Goal: Task Accomplishment & Management: Manage account settings

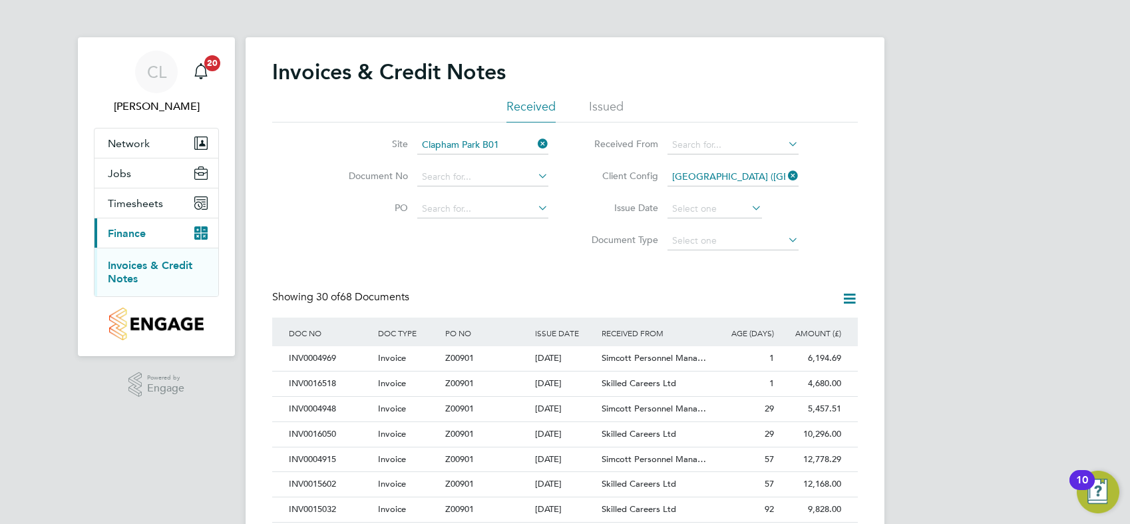
drag, startPoint x: 0, startPoint y: 0, endPoint x: 676, endPoint y: 102, distance: 683.7
click at [577, 250] on li "Document Type" at bounding box center [690, 241] width 250 height 32
click at [535, 144] on icon at bounding box center [535, 143] width 0 height 19
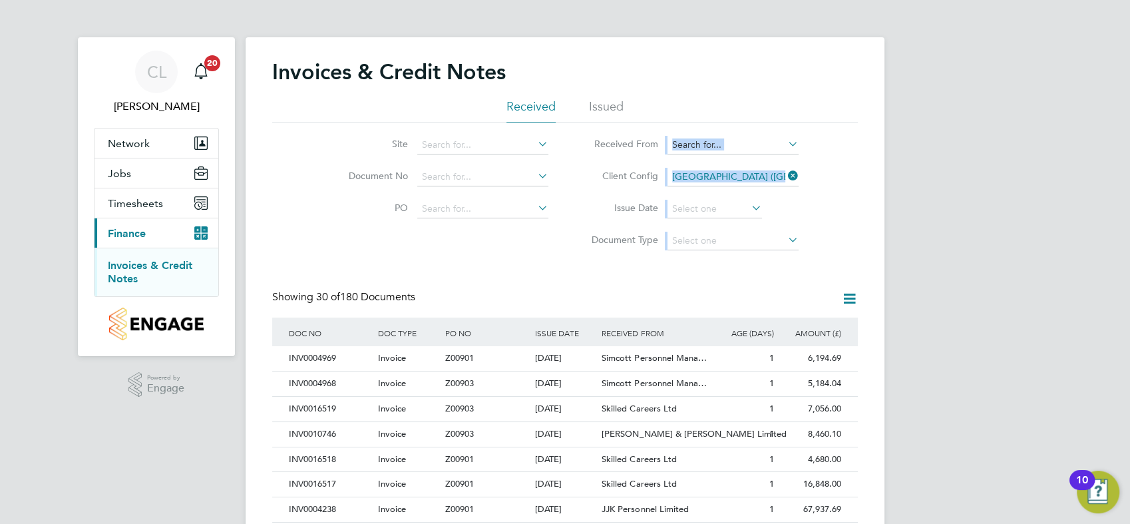
click at [562, 255] on div "Site Document No PO Status Paid Date Issued To Received From Client Config [GEO…" at bounding box center [565, 189] width 586 height 134
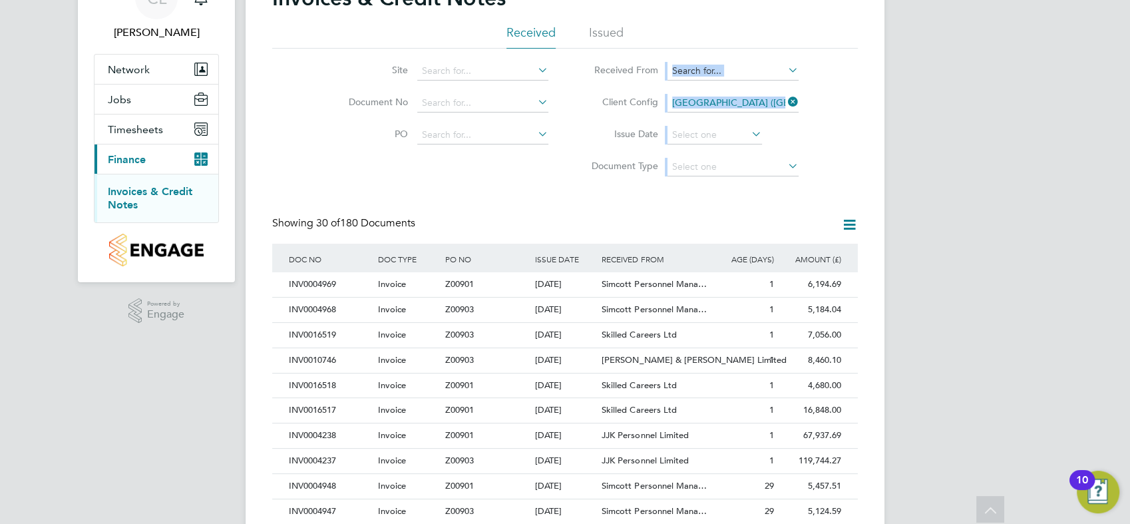
click at [550, 198] on div "Invoices & Credit Notes Received Issued Site Document No PO Status Paid Date Is…" at bounding box center [565, 520] width 586 height 1070
click at [785, 100] on icon at bounding box center [785, 101] width 0 height 19
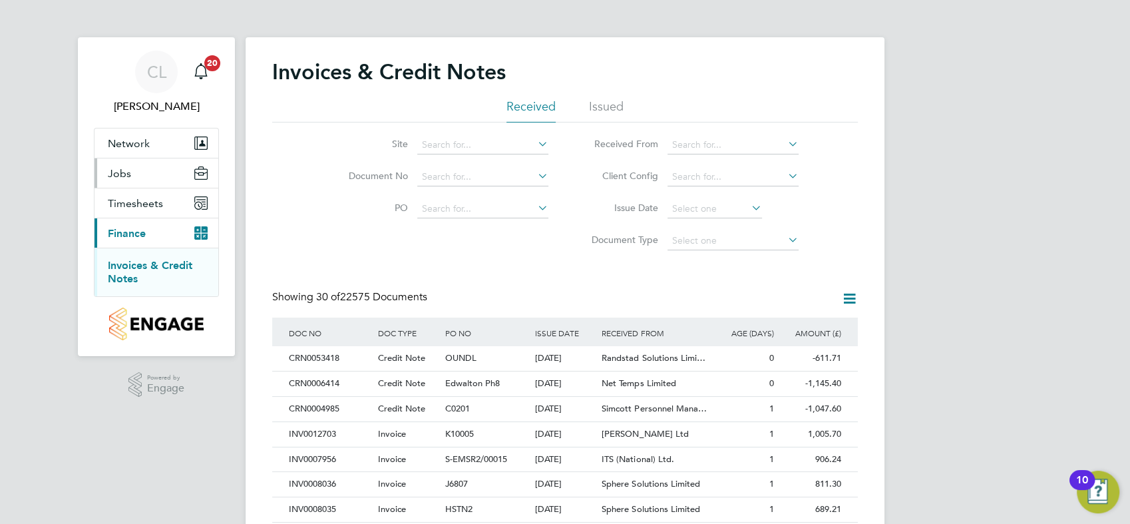
click at [127, 176] on span "Jobs" at bounding box center [119, 173] width 23 height 13
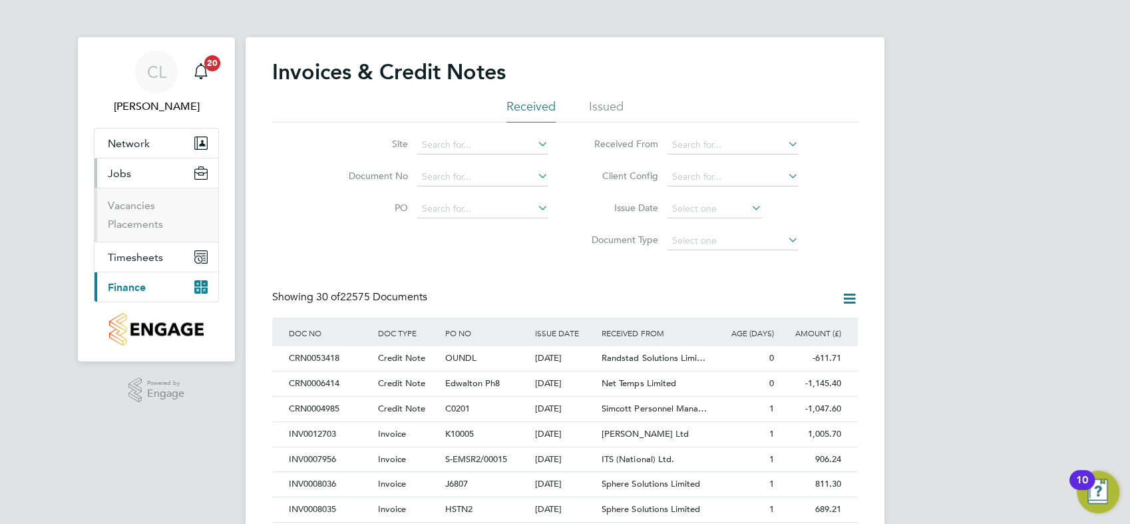
drag, startPoint x: 140, startPoint y: 283, endPoint x: 182, endPoint y: 261, distance: 47.9
click at [139, 283] on span "Finance" at bounding box center [127, 287] width 38 height 13
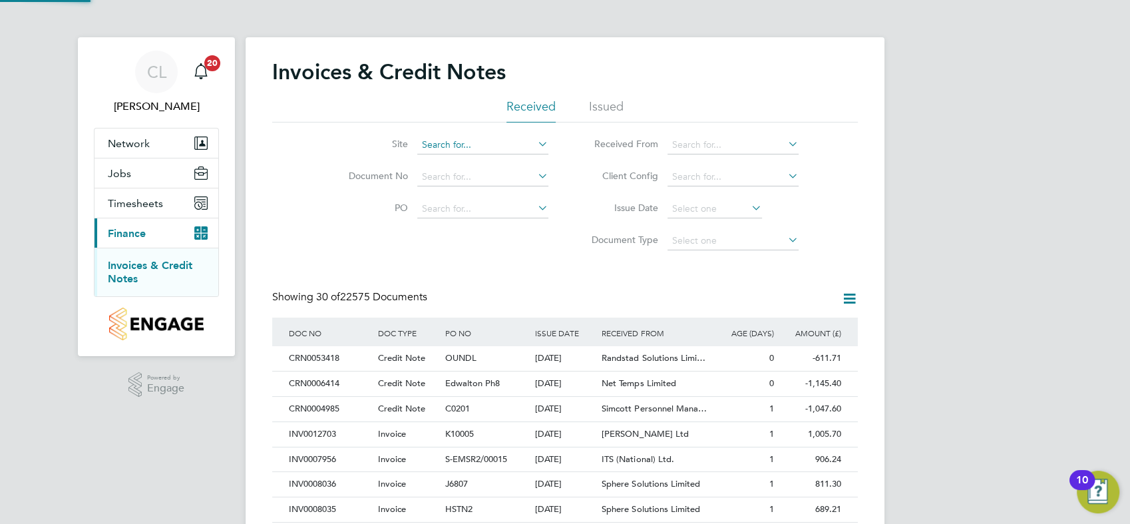
click at [503, 148] on input at bounding box center [482, 145] width 131 height 19
click at [725, 179] on input at bounding box center [732, 177] width 131 height 19
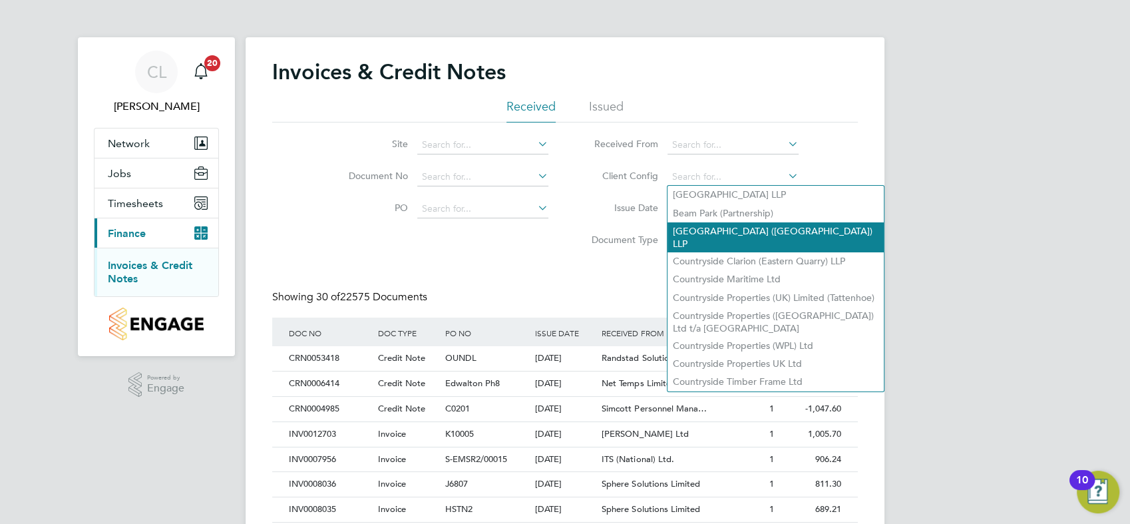
click at [729, 233] on li "[GEOGRAPHIC_DATA] ([GEOGRAPHIC_DATA]) LLP" at bounding box center [775, 237] width 216 height 30
type input "[GEOGRAPHIC_DATA] ([GEOGRAPHIC_DATA]) LLP"
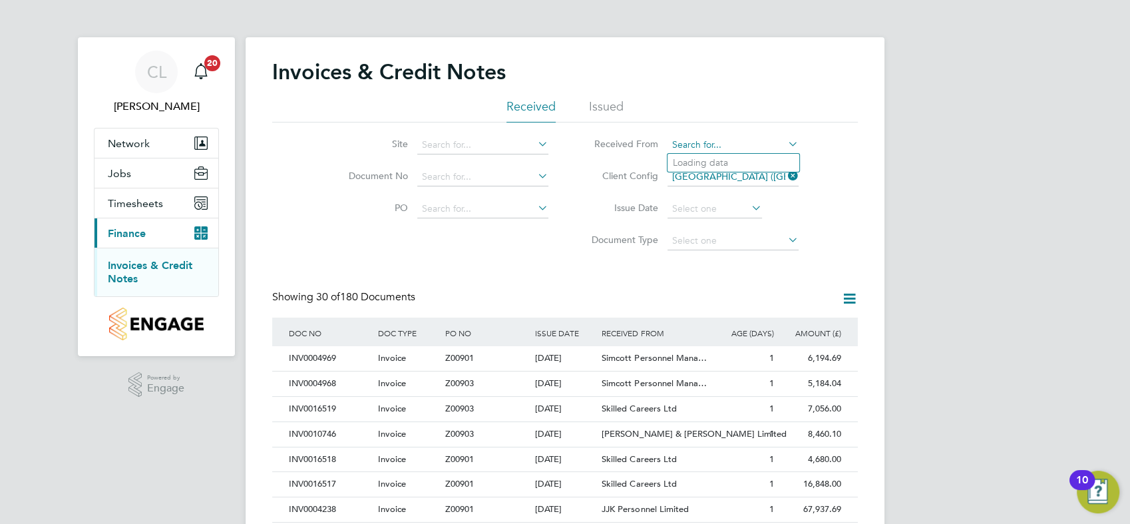
click at [719, 150] on input at bounding box center [732, 145] width 131 height 19
click at [474, 147] on input at bounding box center [482, 145] width 131 height 19
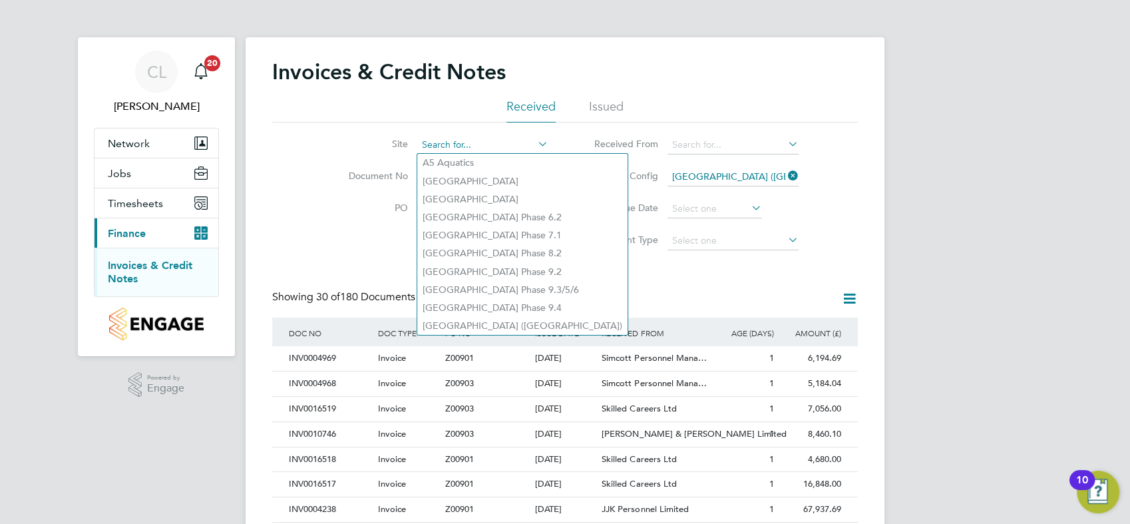
click at [457, 149] on input at bounding box center [482, 145] width 131 height 19
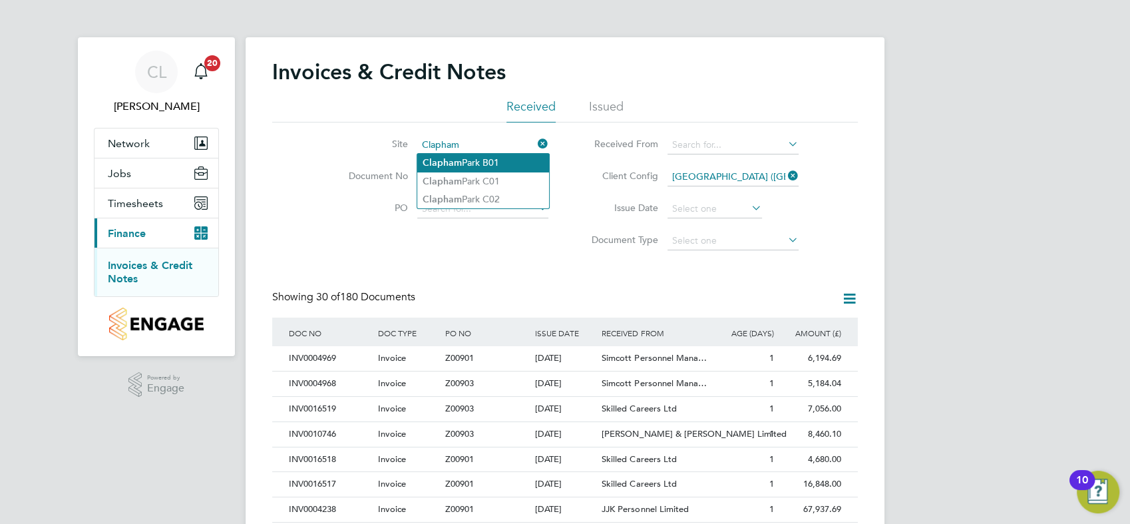
type input "[GEOGRAPHIC_DATA]"
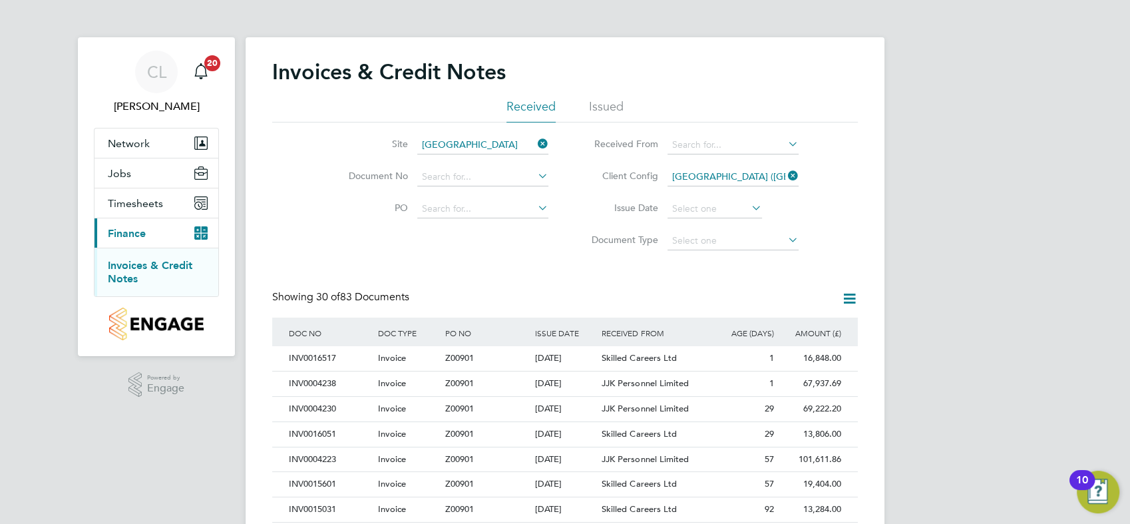
click at [535, 145] on icon at bounding box center [535, 143] width 0 height 19
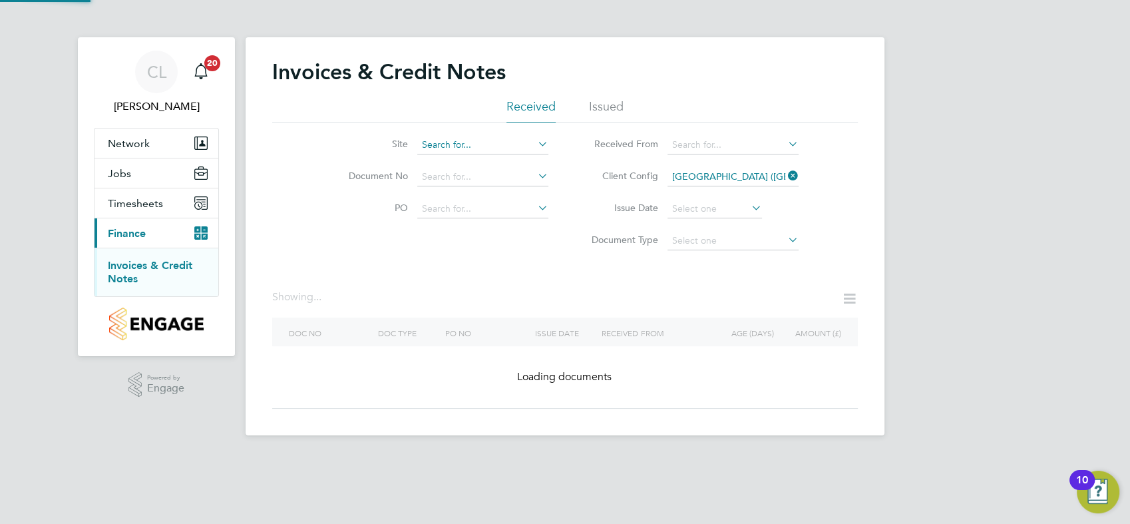
click at [493, 144] on input at bounding box center [482, 145] width 131 height 19
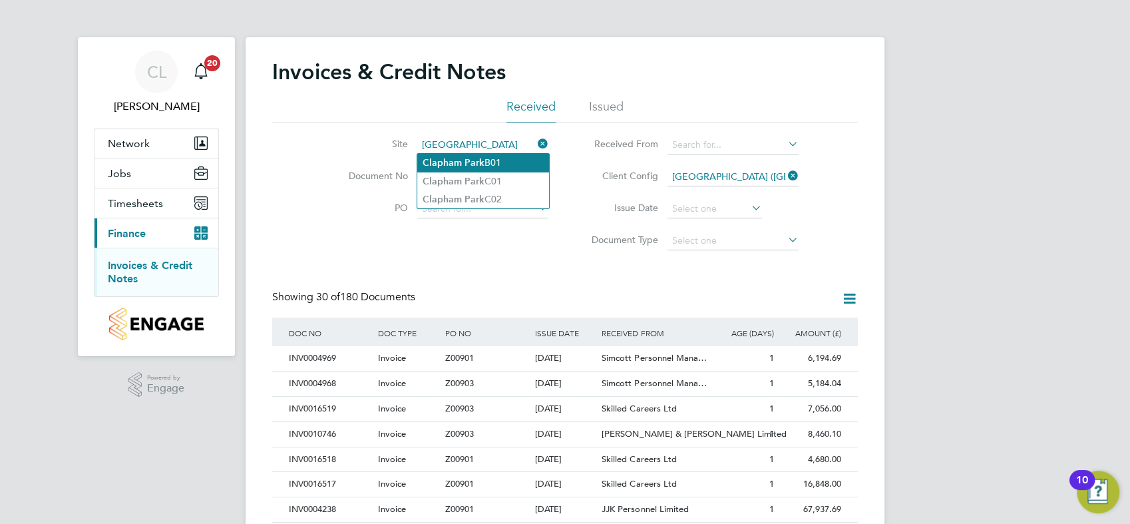
type input "Clapham Park B01"
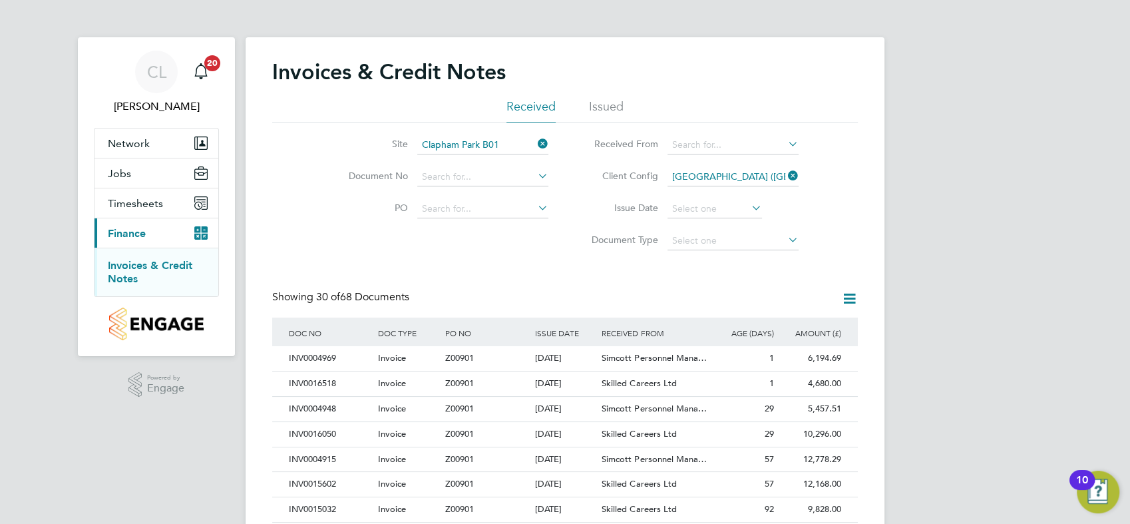
click at [535, 144] on icon at bounding box center [535, 143] width 0 height 19
click at [510, 248] on div "Site Document No PO Status Paid Date Issued To Received From Client Config [GEO…" at bounding box center [565, 189] width 586 height 134
drag, startPoint x: 788, startPoint y: 178, endPoint x: 371, endPoint y: 248, distance: 423.1
click at [785, 178] on icon at bounding box center [785, 175] width 0 height 19
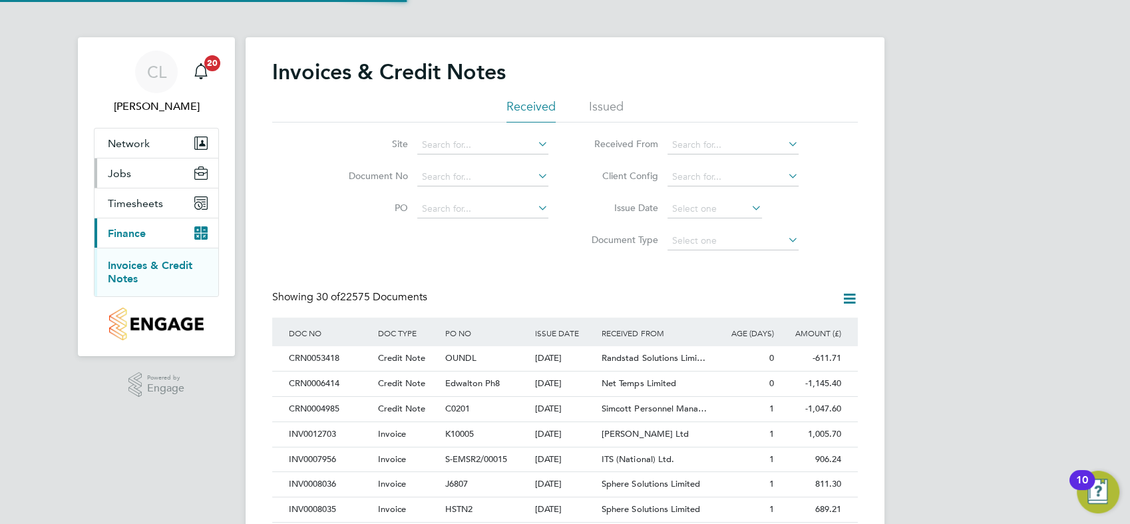
click at [124, 176] on span "Jobs" at bounding box center [119, 173] width 23 height 13
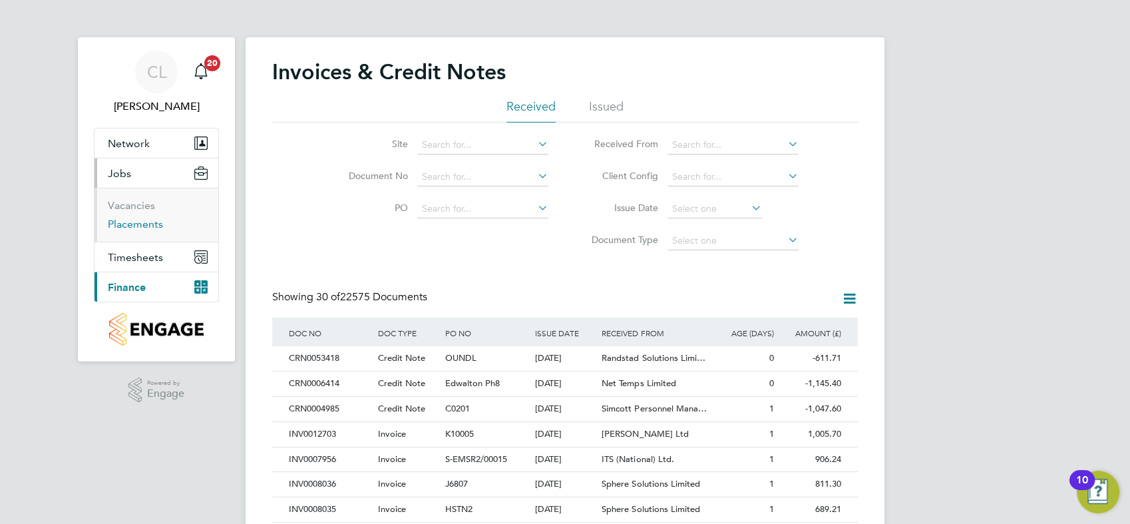
click at [142, 223] on link "Placements" at bounding box center [135, 224] width 55 height 13
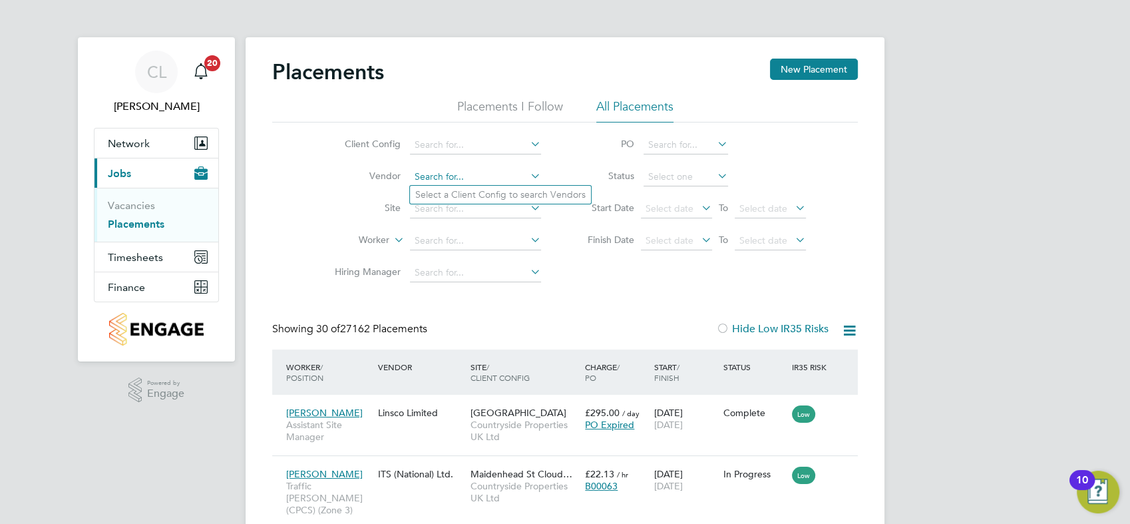
click at [478, 175] on input at bounding box center [475, 177] width 131 height 19
click at [468, 142] on input at bounding box center [475, 145] width 131 height 19
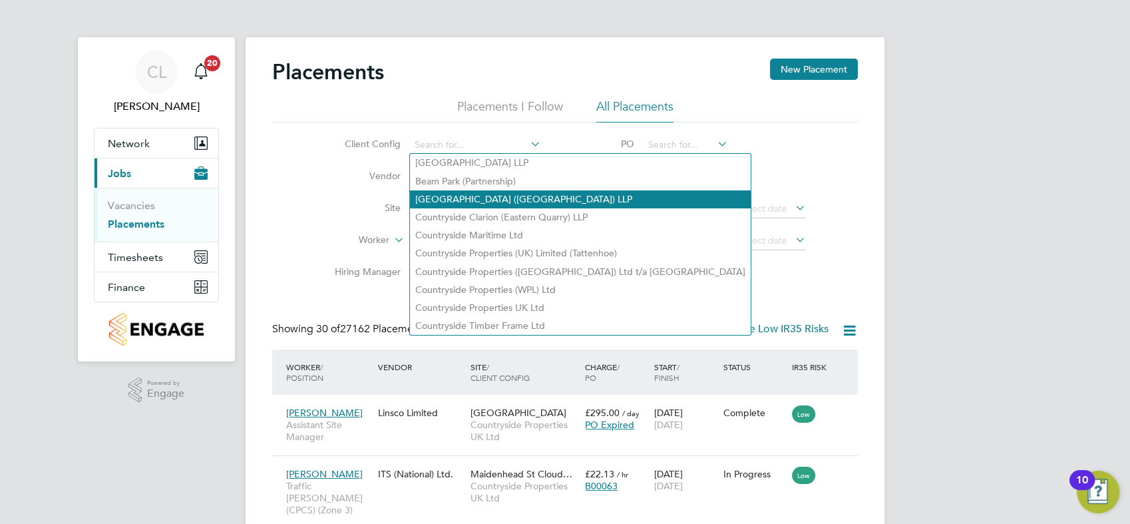
click at [498, 202] on li "[GEOGRAPHIC_DATA] ([GEOGRAPHIC_DATA]) LLP" at bounding box center [580, 199] width 341 height 18
type input "[GEOGRAPHIC_DATA] ([GEOGRAPHIC_DATA]) LLP"
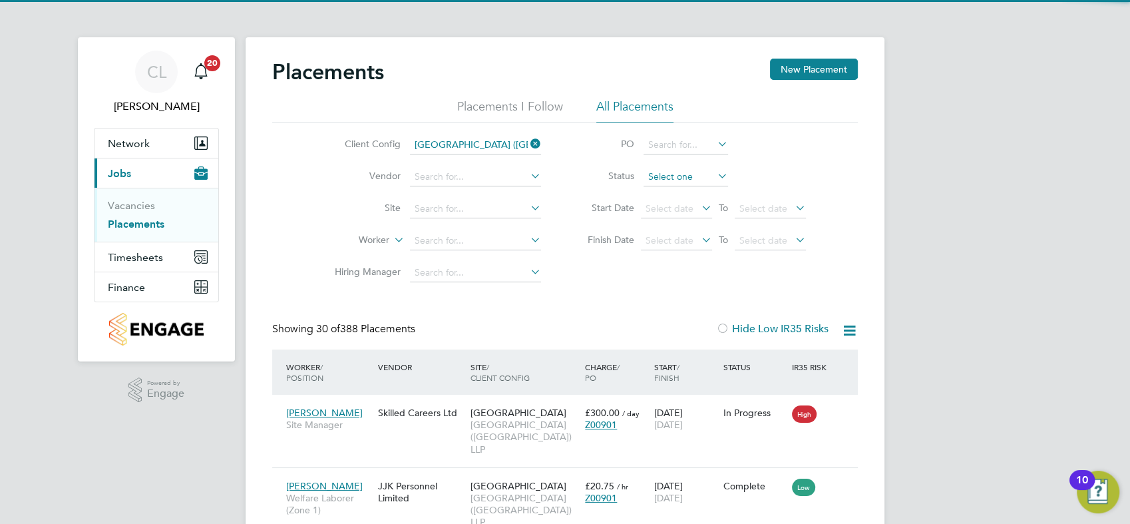
click at [703, 178] on input at bounding box center [685, 177] width 85 height 19
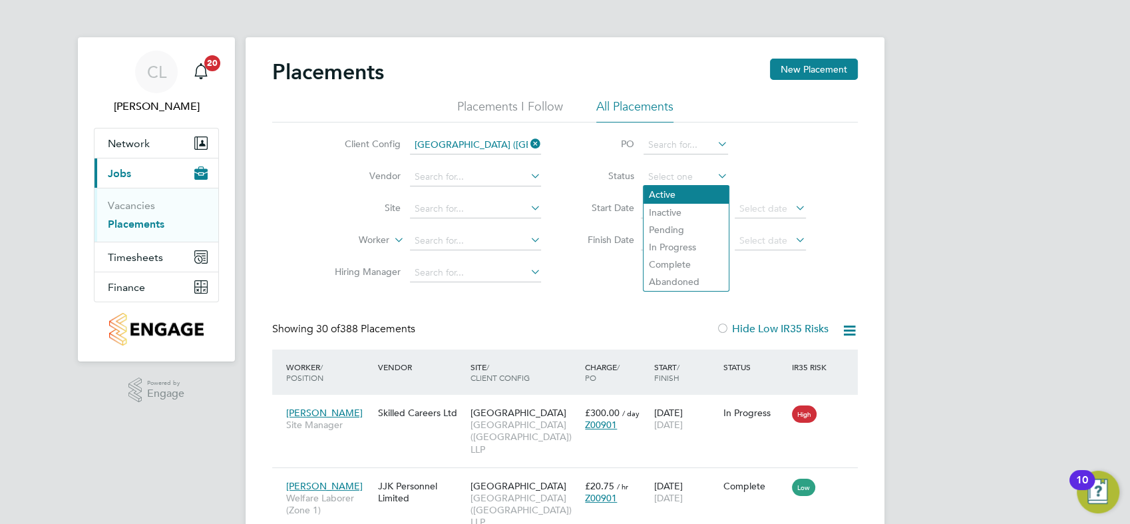
click at [673, 195] on li "Active" at bounding box center [685, 194] width 85 height 17
type input "Active"
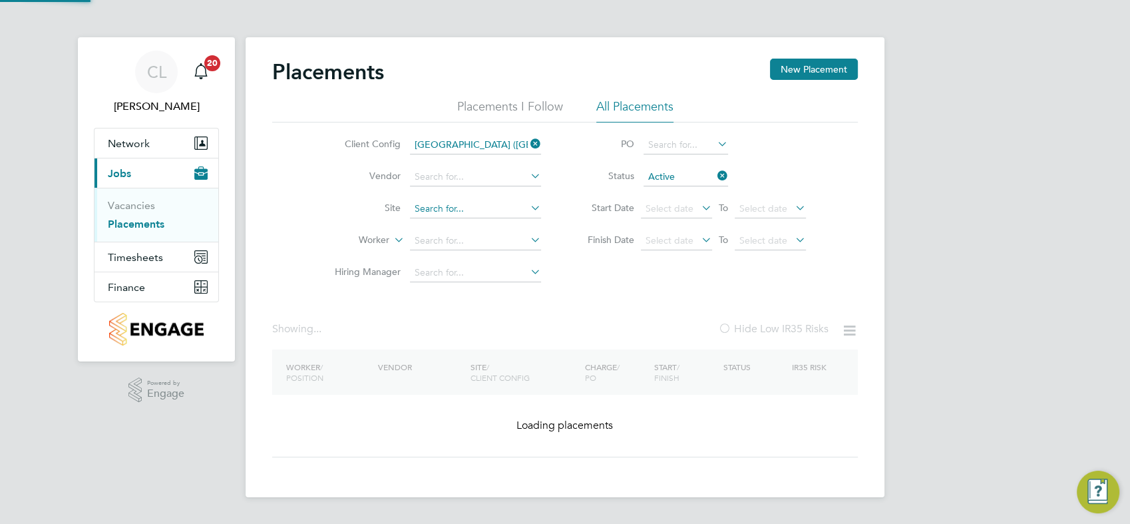
click at [480, 209] on input at bounding box center [475, 209] width 131 height 19
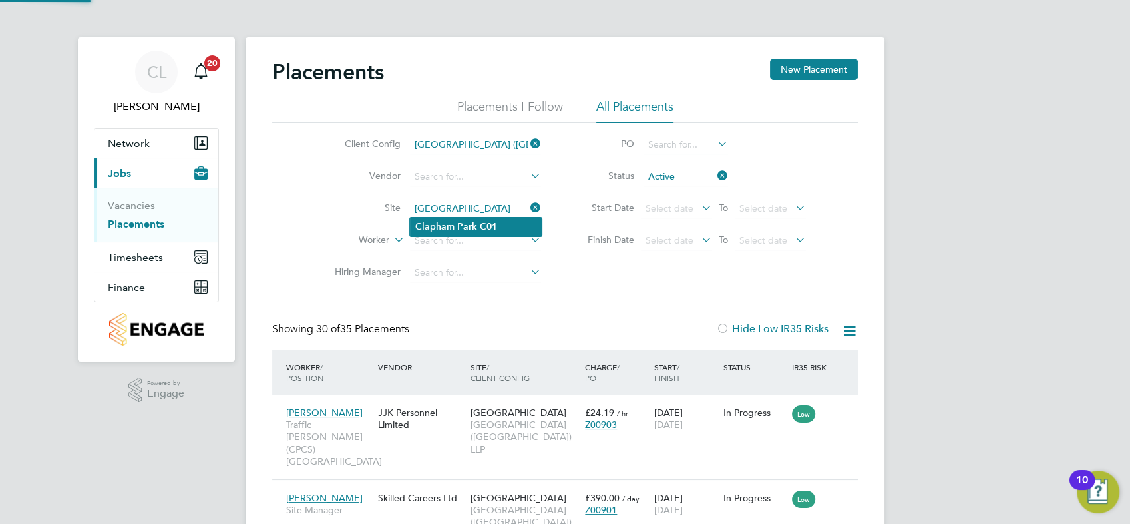
type input "[GEOGRAPHIC_DATA]"
click at [477, 228] on li "Worker" at bounding box center [432, 241] width 250 height 32
click at [464, 234] on input at bounding box center [475, 241] width 131 height 19
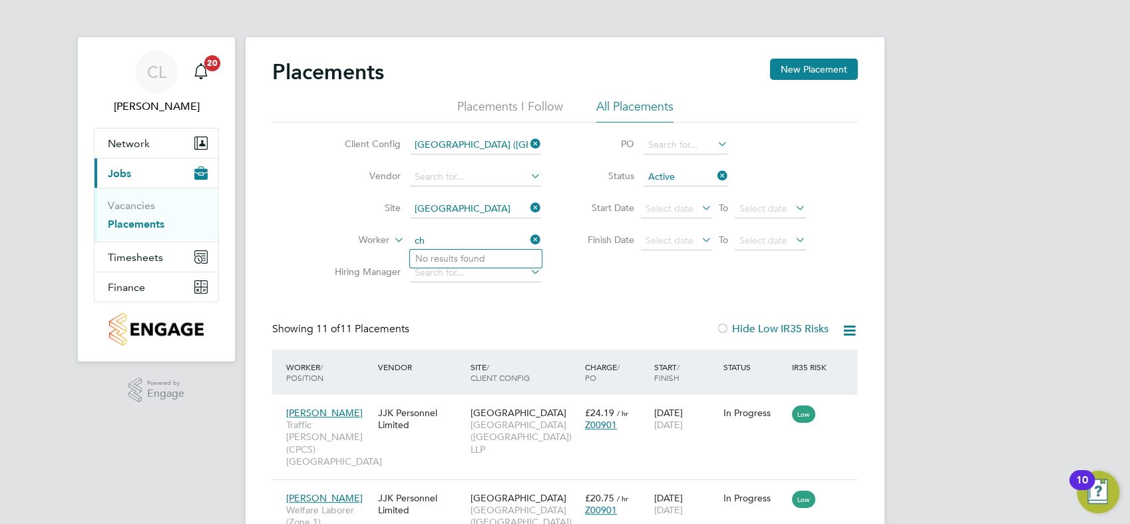
type input "c"
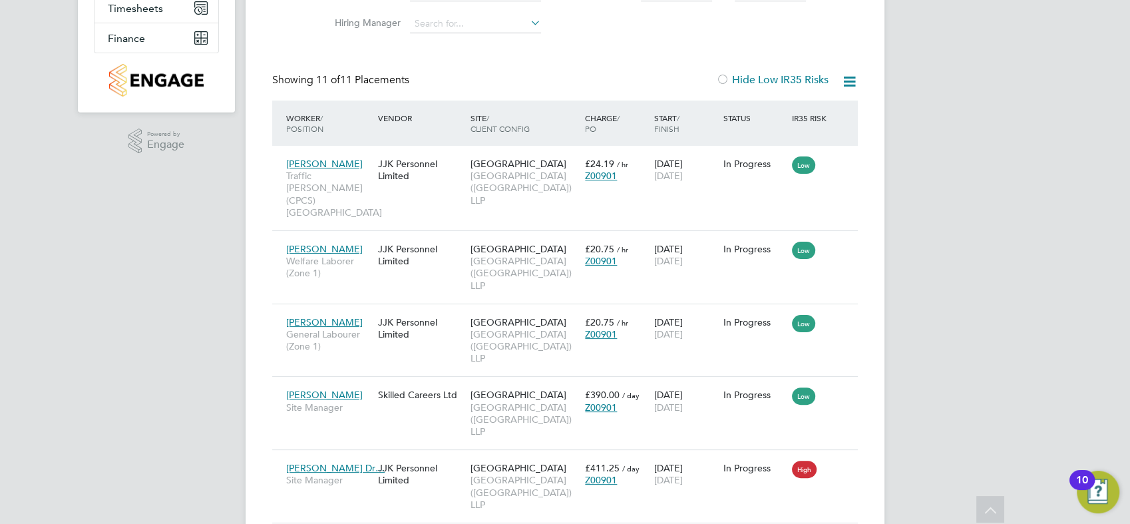
scroll to position [69, 0]
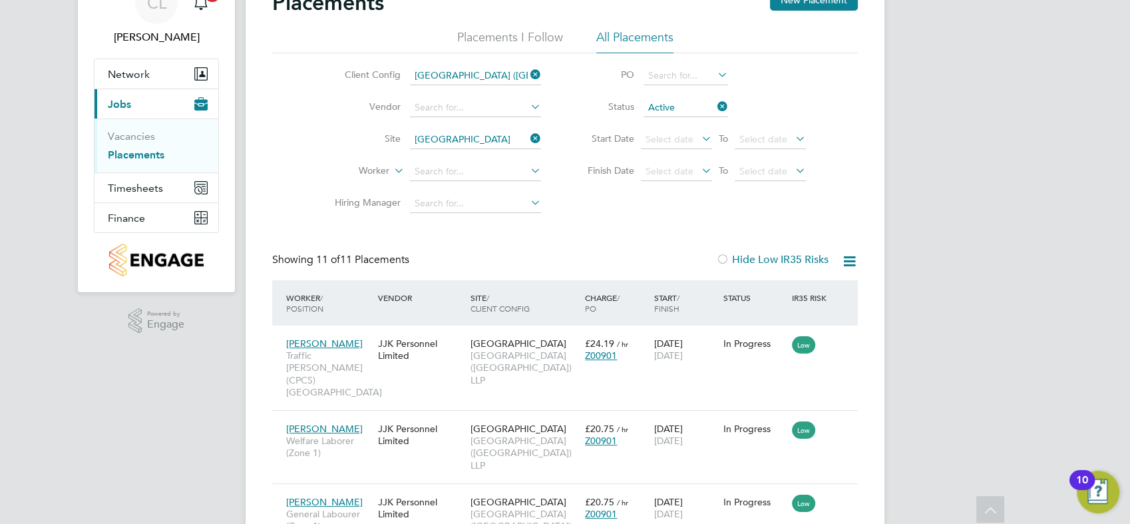
drag, startPoint x: 719, startPoint y: 106, endPoint x: 705, endPoint y: 105, distance: 14.7
click at [715, 106] on icon at bounding box center [715, 106] width 0 height 19
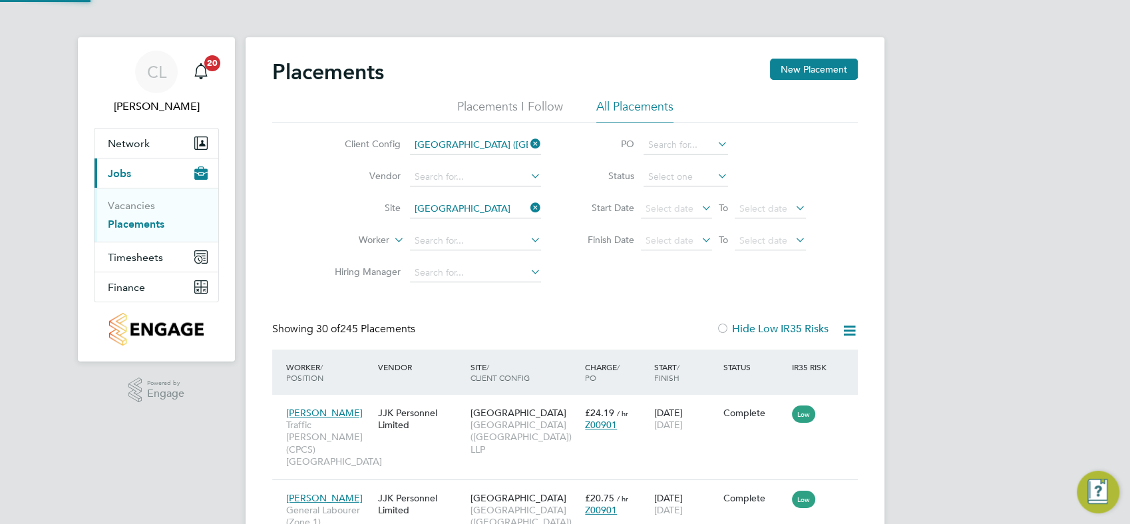
scroll to position [7, 6]
click at [715, 177] on icon at bounding box center [715, 175] width 0 height 19
click at [715, 174] on icon at bounding box center [715, 175] width 0 height 19
click at [696, 176] on input at bounding box center [685, 177] width 85 height 19
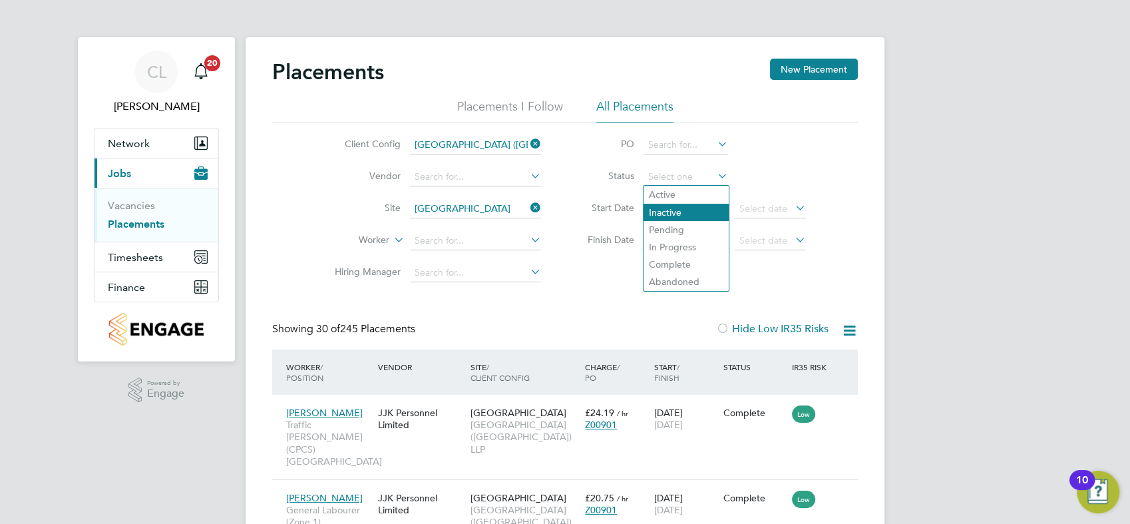
click at [687, 205] on li "Inactive" at bounding box center [685, 212] width 85 height 17
type input "Inactive"
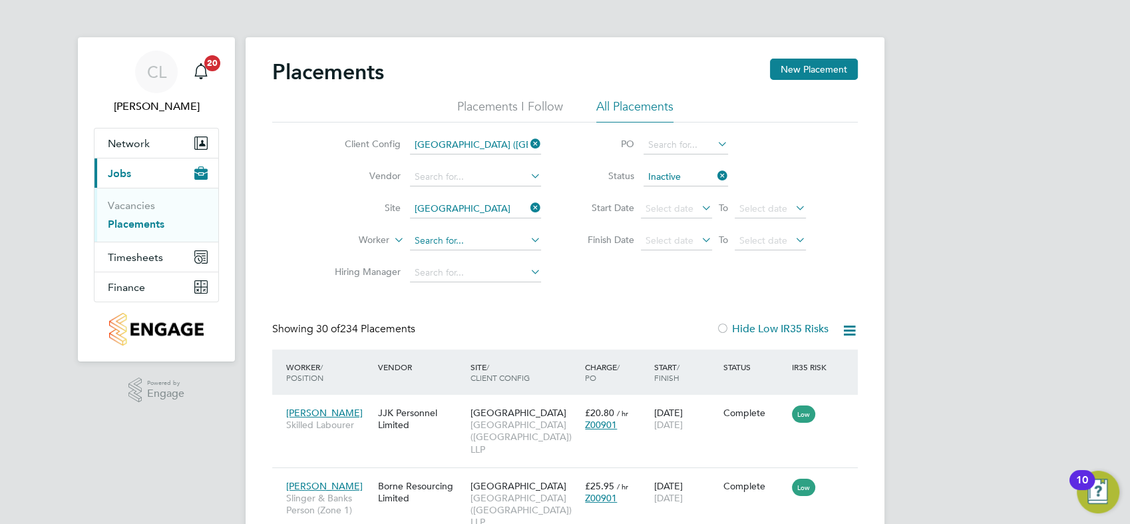
click at [496, 240] on input at bounding box center [475, 241] width 131 height 19
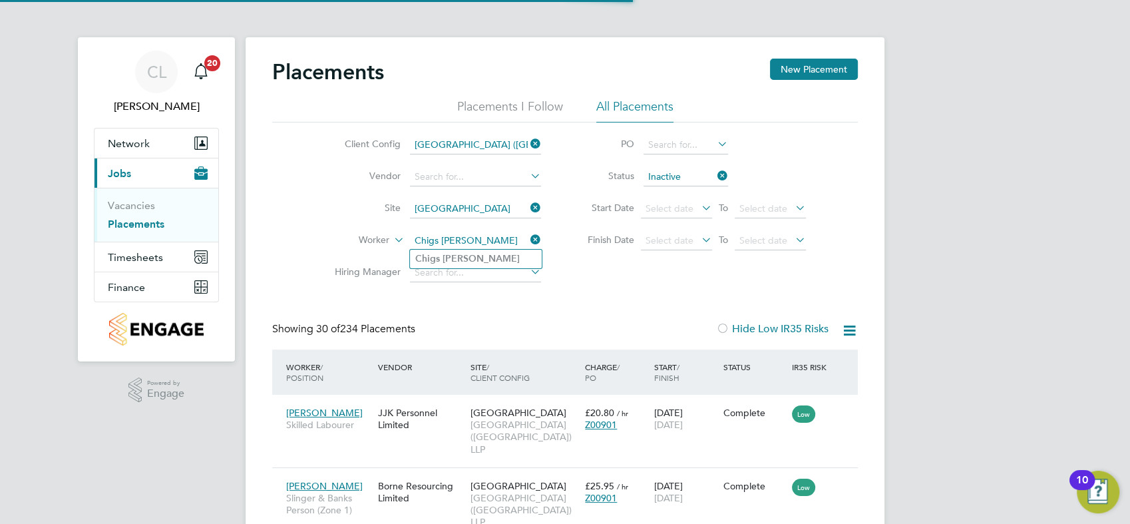
type input "Chigs [PERSON_NAME]"
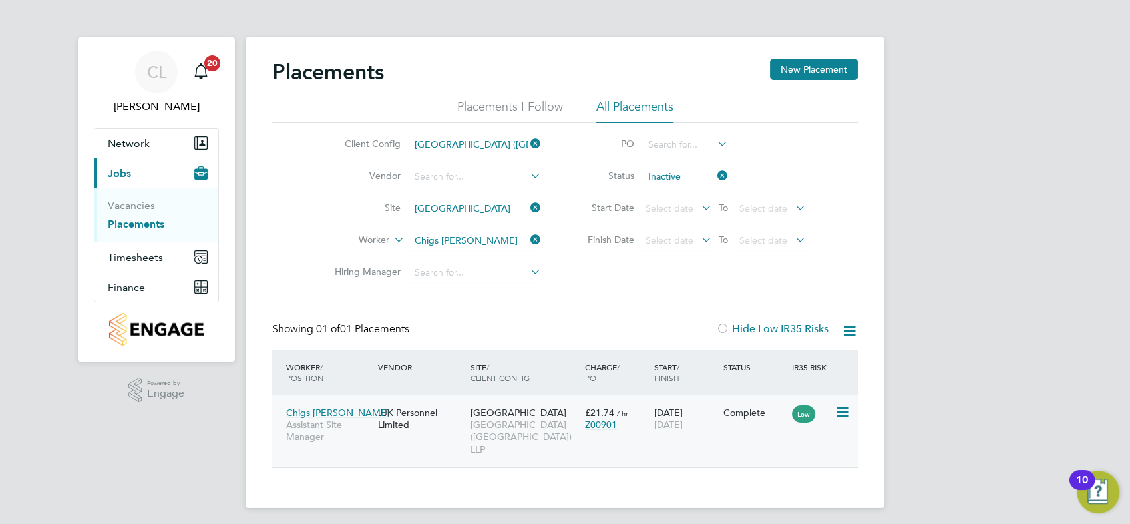
click at [841, 412] on icon at bounding box center [840, 413] width 13 height 16
click at [733, 450] on div "Chigs [PERSON_NAME] Assistant Site Manager JJK Personnel Limited [GEOGRAPHIC_DA…" at bounding box center [565, 431] width 586 height 73
click at [683, 419] on span "[DATE]" at bounding box center [668, 425] width 29 height 12
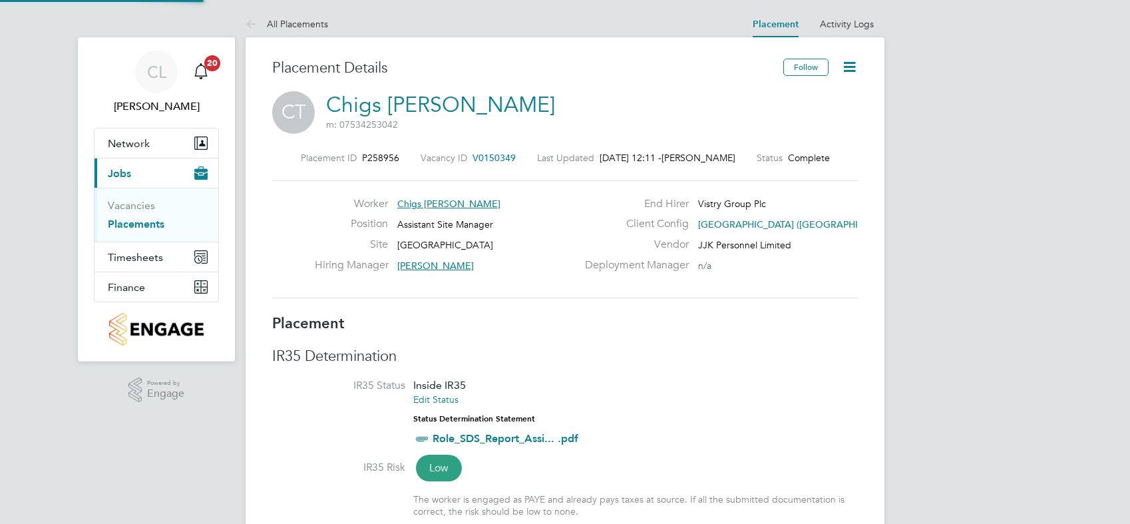
click at [846, 63] on icon at bounding box center [849, 67] width 17 height 17
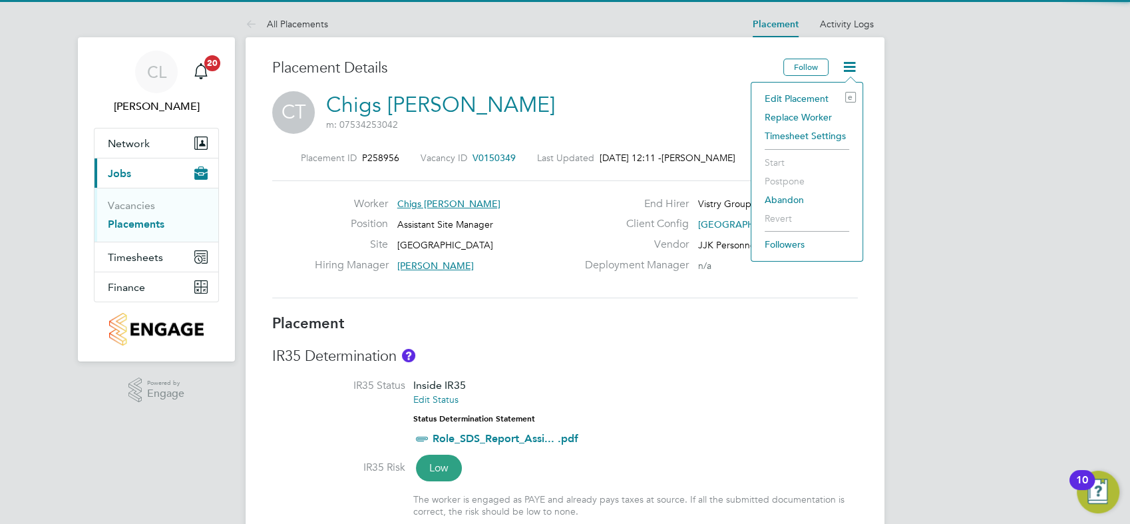
click at [807, 95] on li "Edit Placement e" at bounding box center [807, 98] width 98 height 19
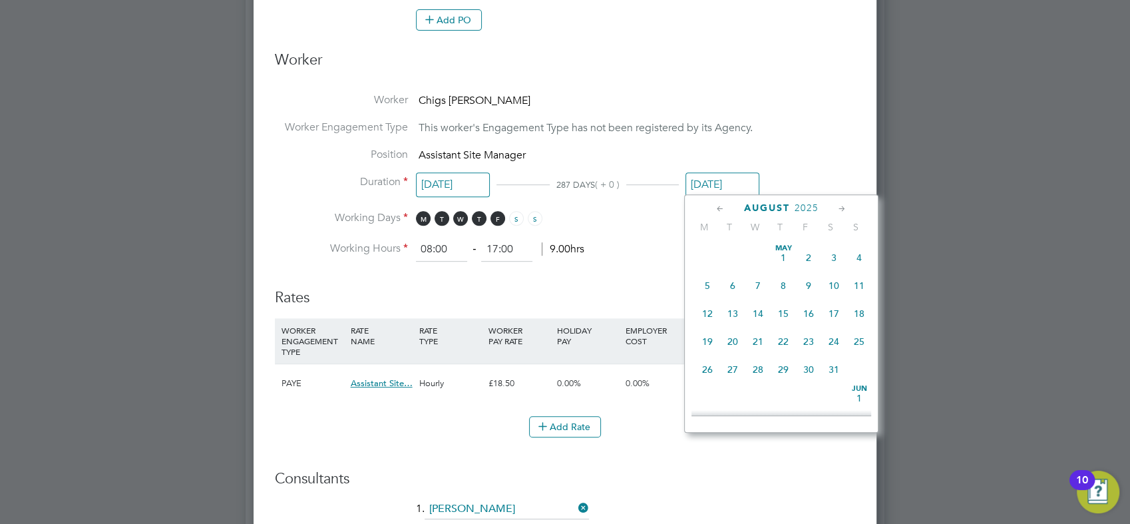
click at [721, 192] on input "[DATE]" at bounding box center [722, 184] width 74 height 25
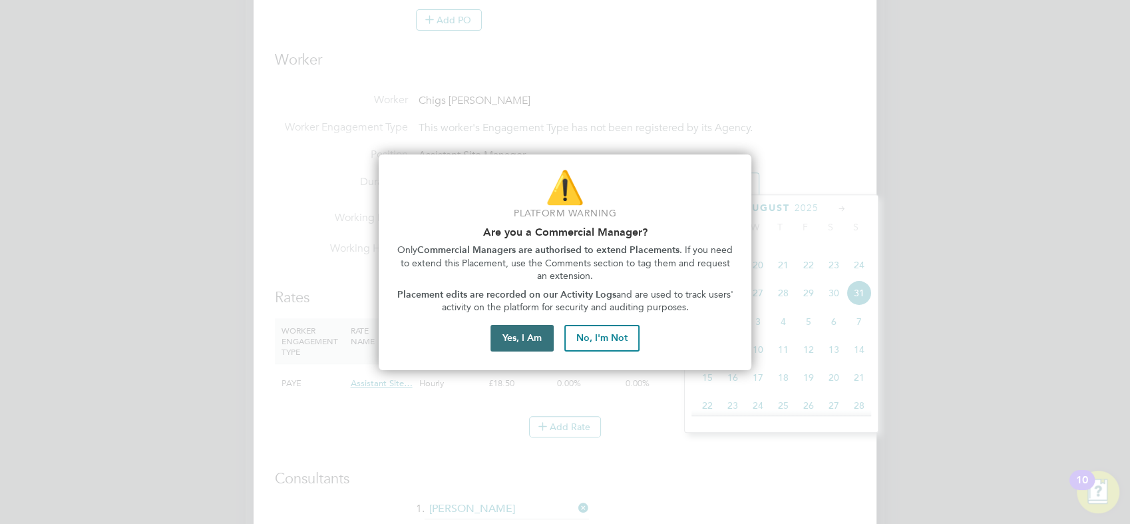
click at [548, 331] on button "Yes, I Am" at bounding box center [521, 338] width 63 height 27
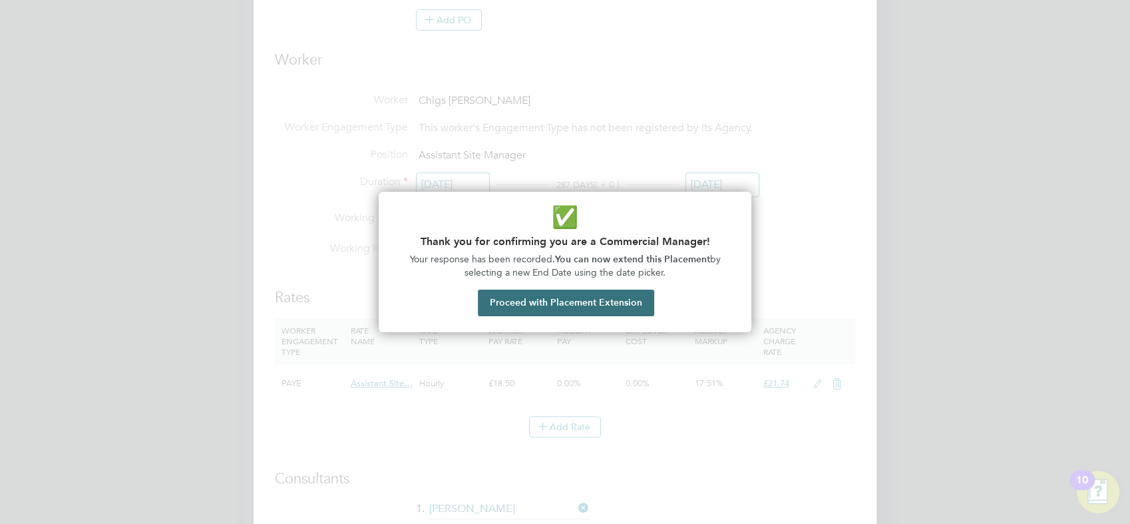
click at [614, 305] on button "Proceed with Placement Extension" at bounding box center [566, 302] width 176 height 27
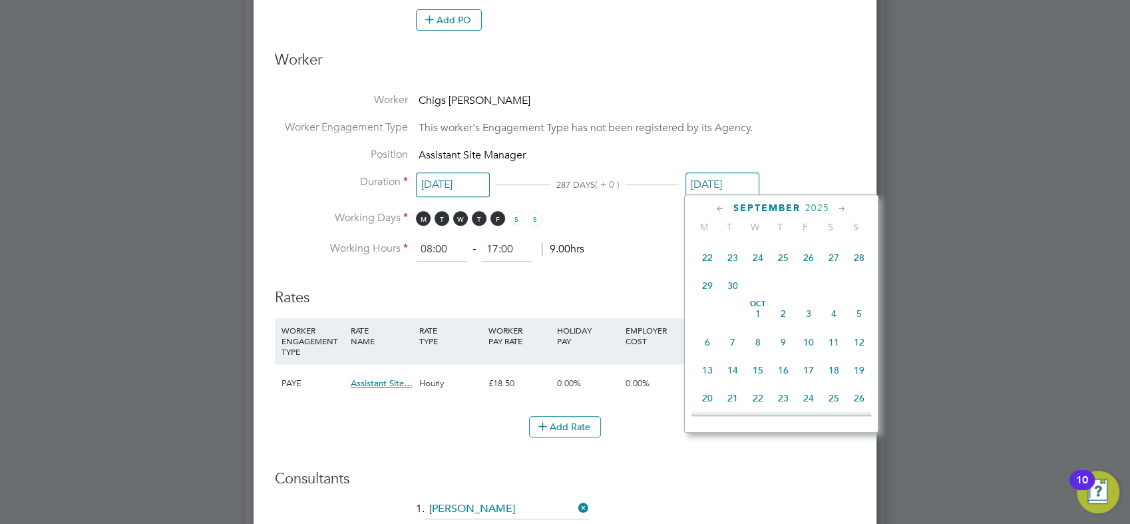
click at [836, 204] on icon at bounding box center [842, 209] width 13 height 15
click at [805, 355] on span "31" at bounding box center [808, 342] width 25 height 25
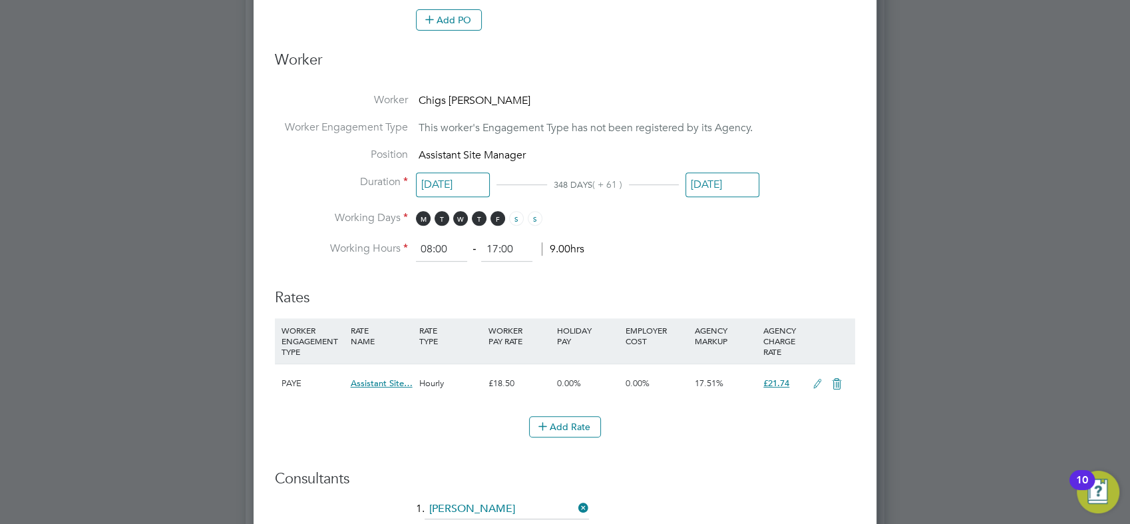
click at [732, 185] on input "[DATE]" at bounding box center [722, 184] width 74 height 25
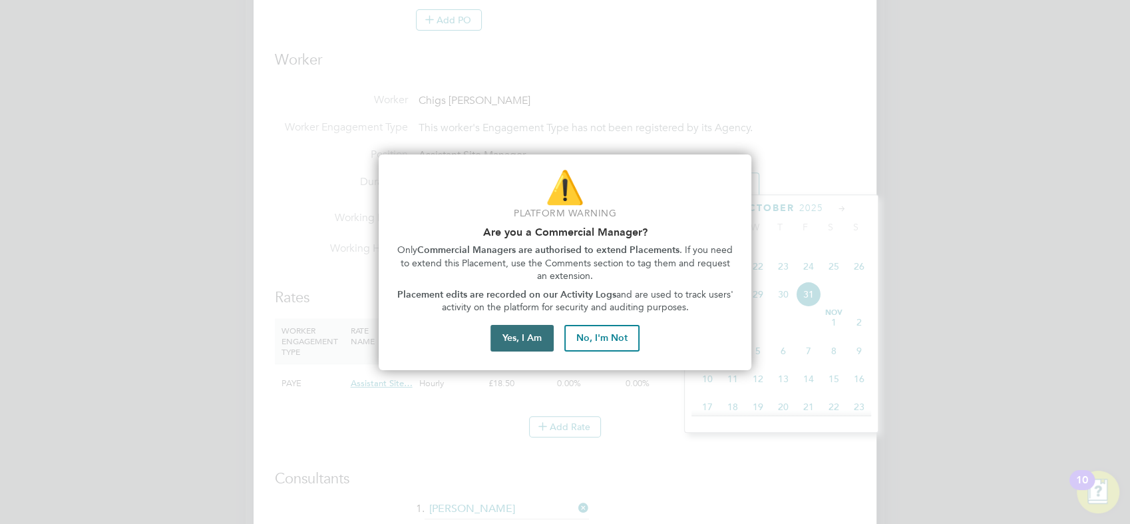
click at [543, 329] on button "Yes, I Am" at bounding box center [521, 338] width 63 height 27
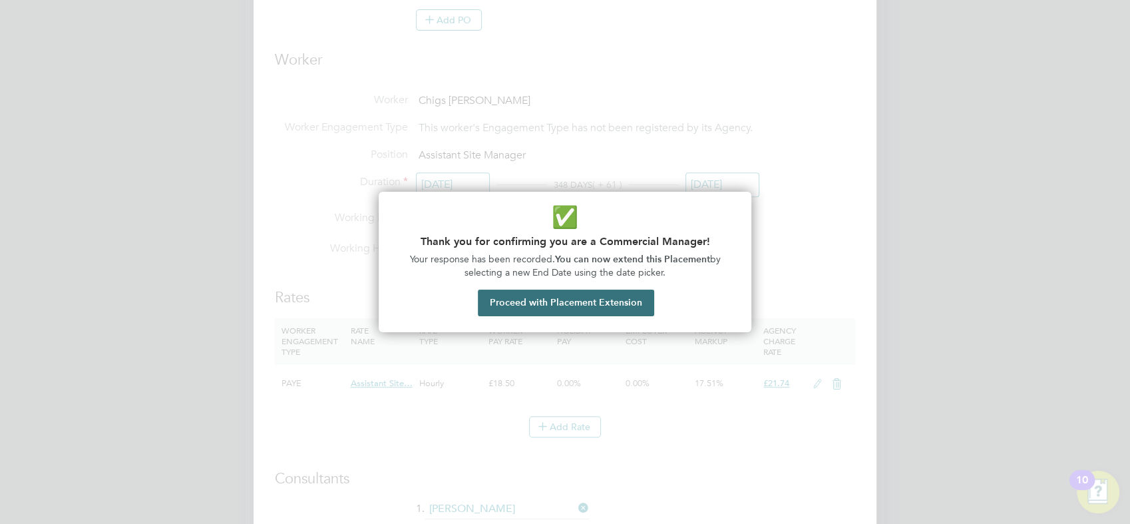
drag, startPoint x: 598, startPoint y: 295, endPoint x: 649, endPoint y: 246, distance: 71.1
click at [599, 294] on button "Proceed with Placement Extension" at bounding box center [566, 302] width 176 height 27
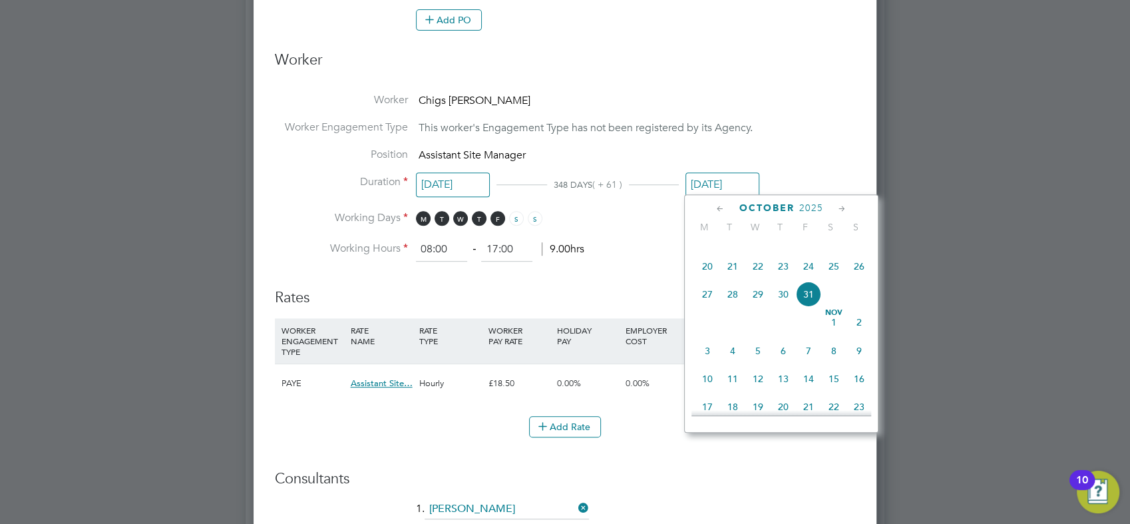
click at [721, 206] on icon at bounding box center [720, 209] width 13 height 15
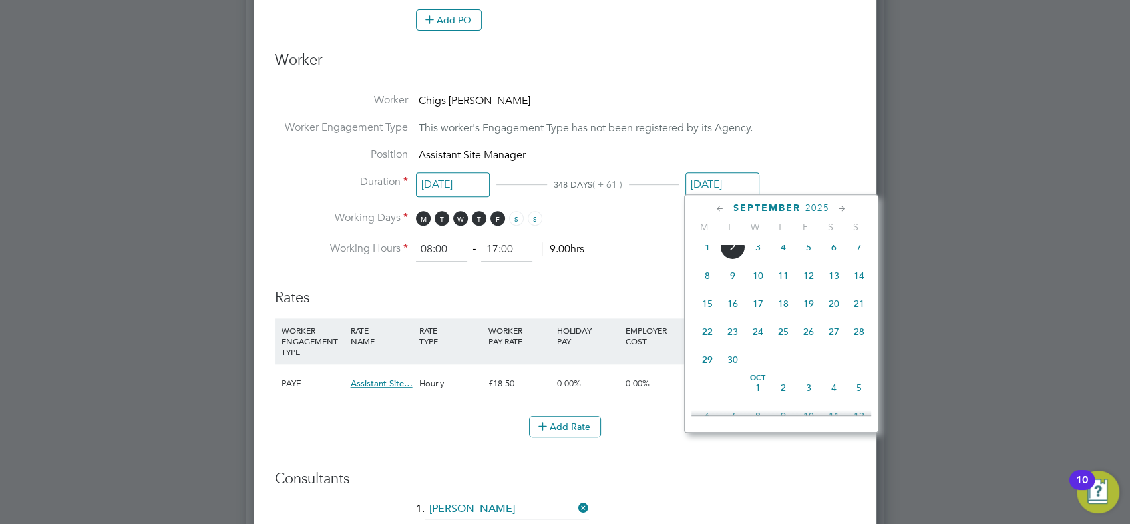
click at [735, 371] on span "30" at bounding box center [732, 359] width 25 height 25
type input "[DATE]"
click at [724, 185] on input "[DATE]" at bounding box center [722, 184] width 74 height 25
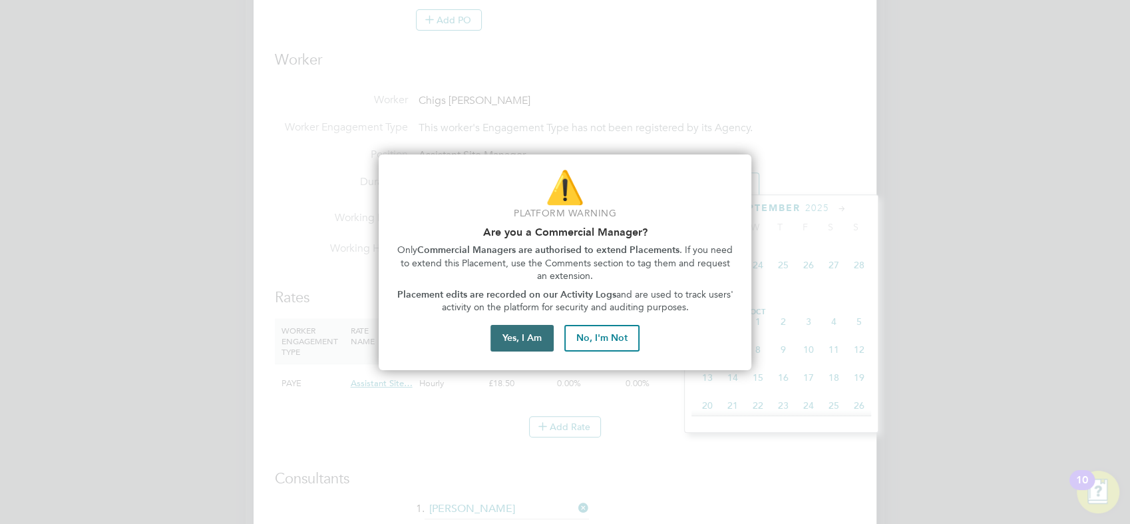
click at [532, 337] on button "Yes, I Am" at bounding box center [521, 338] width 63 height 27
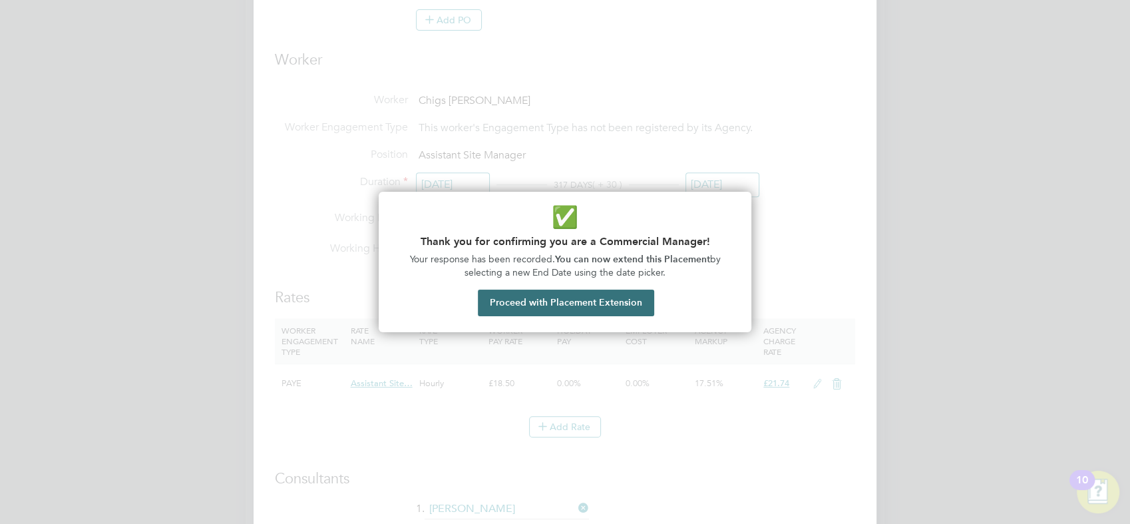
click at [617, 293] on button "Proceed with Placement Extension" at bounding box center [566, 302] width 176 height 27
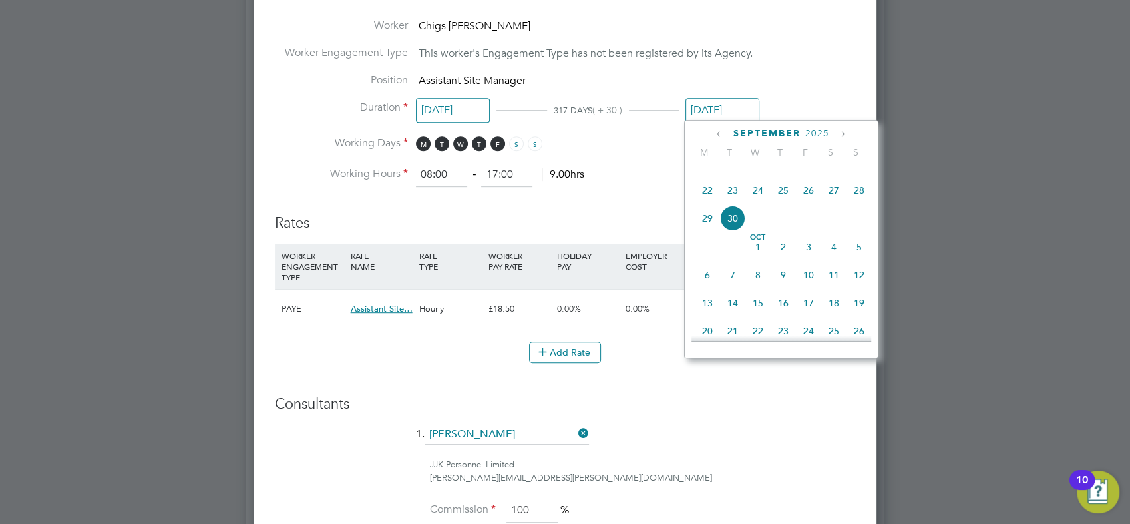
click at [672, 409] on h3 "Consultants" at bounding box center [565, 404] width 580 height 19
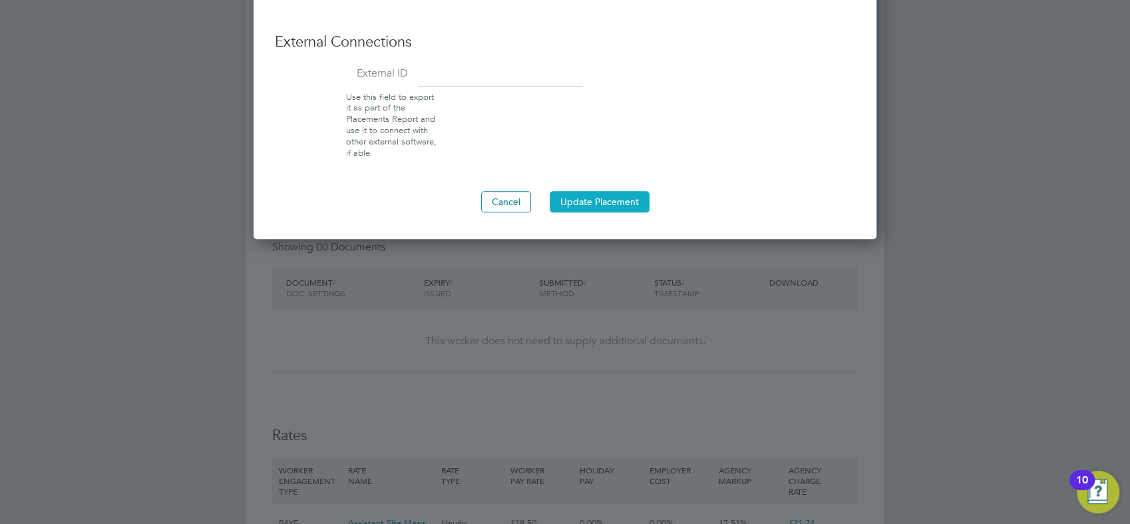
click at [621, 192] on button "Update Placement" at bounding box center [600, 201] width 100 height 21
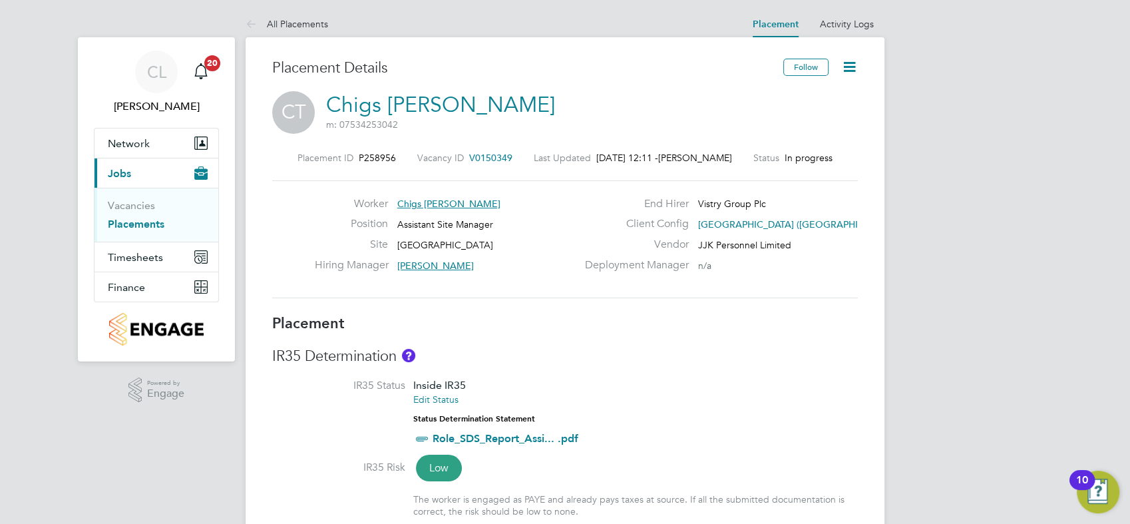
click at [570, 104] on div "CT Chigs Terry m: 07534253042" at bounding box center [565, 113] width 586 height 45
